Goal: Find specific page/section: Find specific page/section

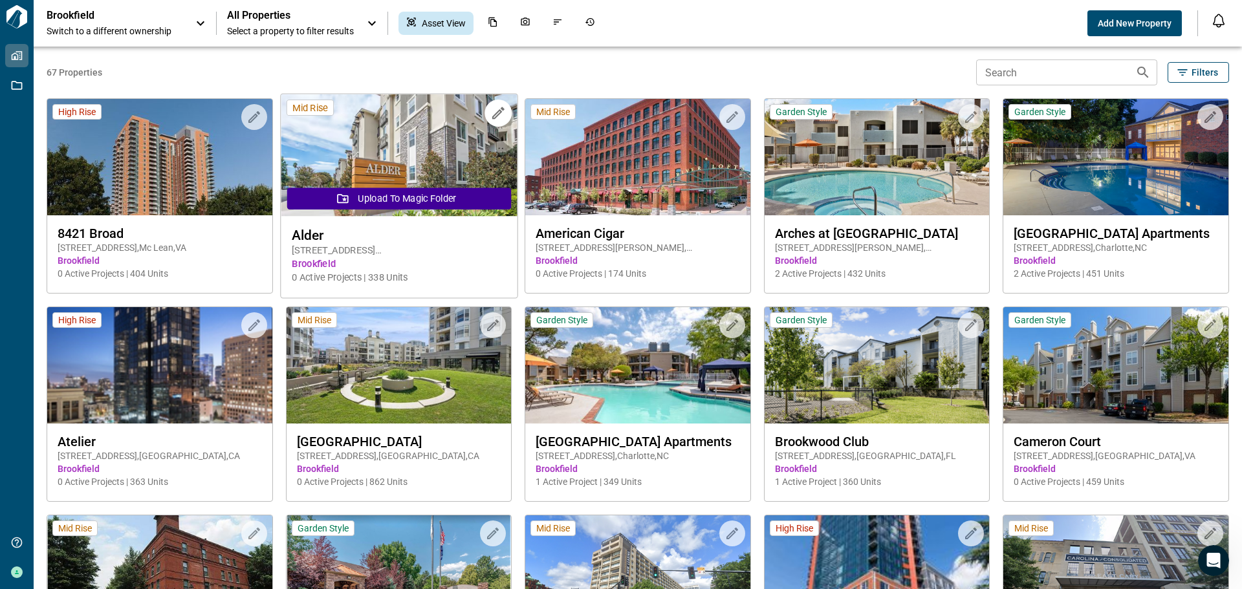
click at [417, 166] on img at bounding box center [399, 155] width 236 height 122
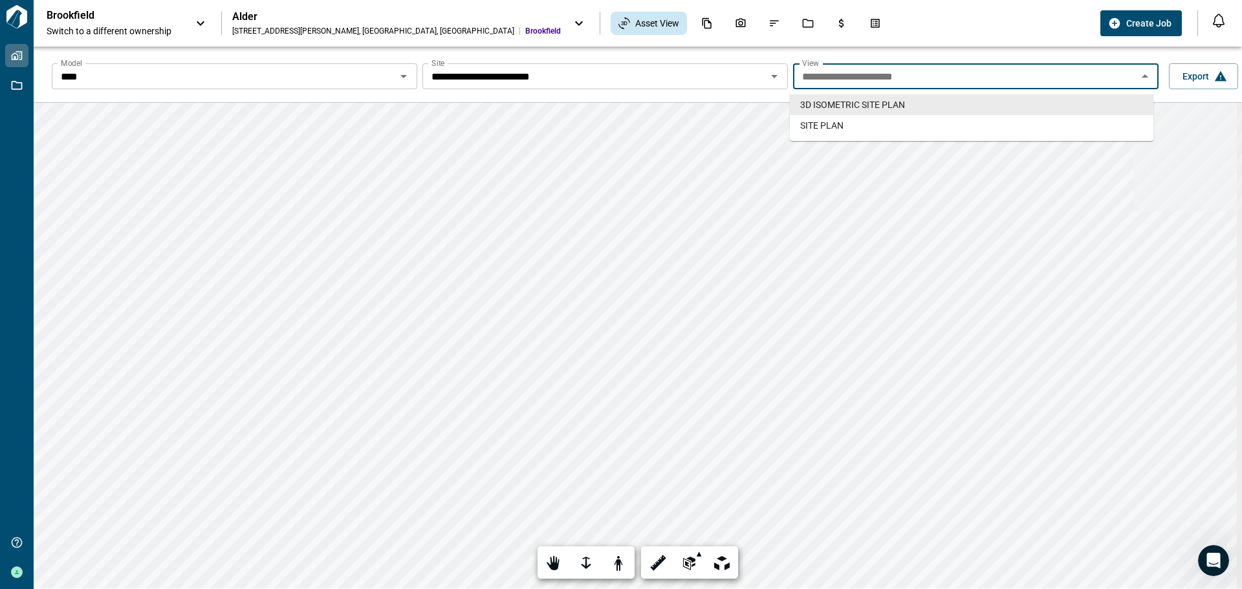
click at [877, 75] on input "**********" at bounding box center [965, 76] width 336 height 18
click at [842, 124] on span "SITE PLAN" at bounding box center [821, 125] width 43 height 13
